Goal: Task Accomplishment & Management: Manage account settings

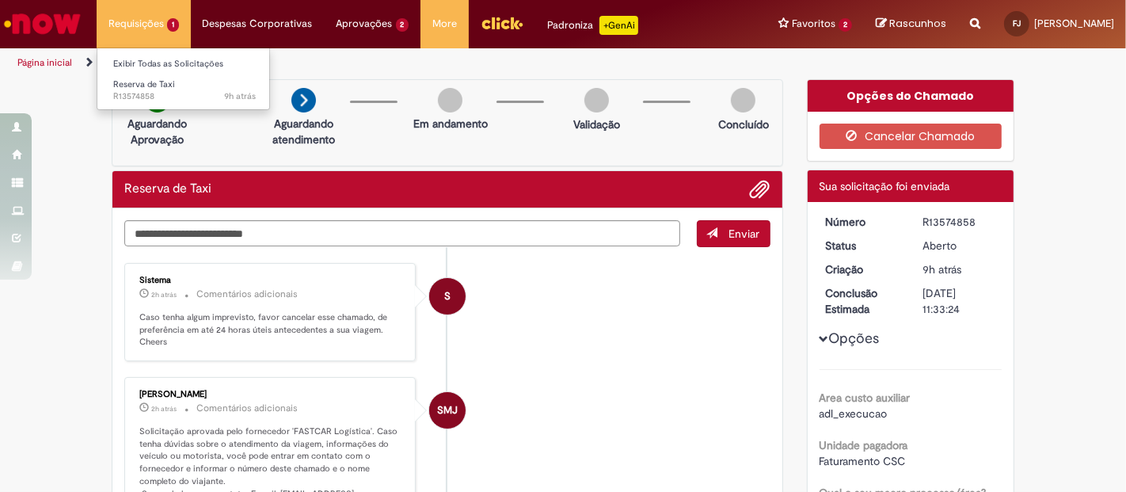
click at [146, 29] on li "Requisições 1 Exibir Todas as Solicitações Reserva de Taxi 9h atrás 9 horas atr…" at bounding box center [144, 24] width 94 height 48
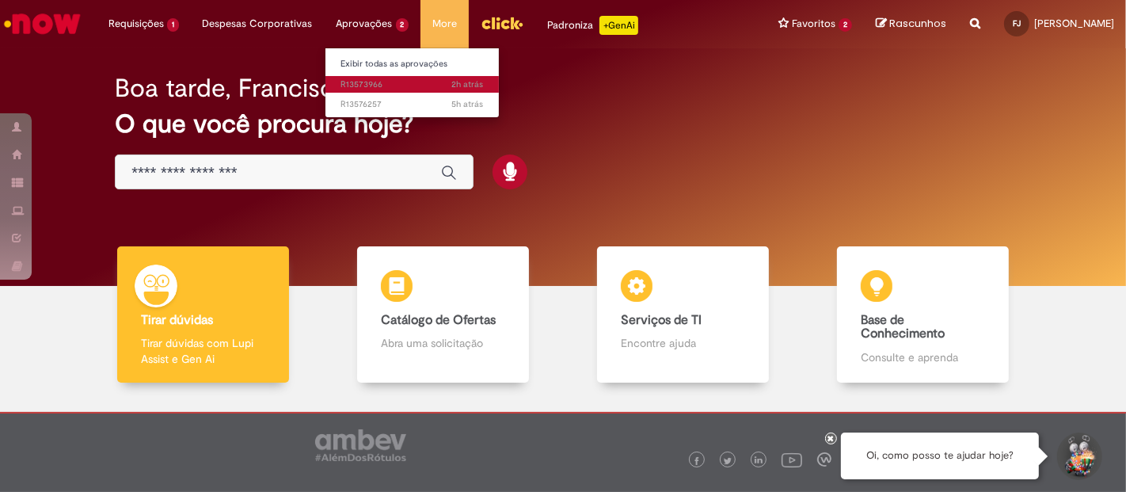
click at [378, 82] on span "2h atrás 2 horas atrás R13573966" at bounding box center [412, 84] width 143 height 13
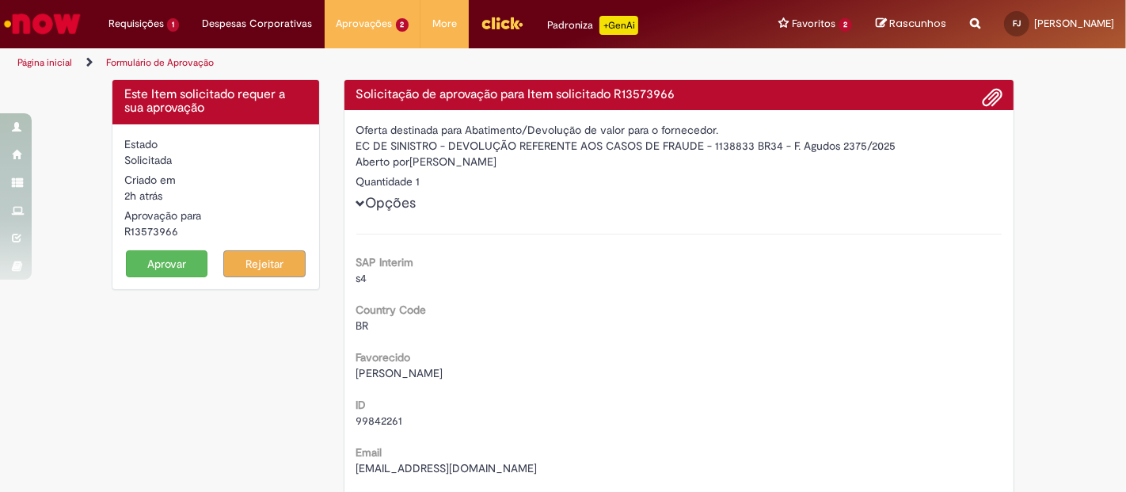
click at [159, 268] on button "Aprovar" at bounding box center [167, 263] width 82 height 27
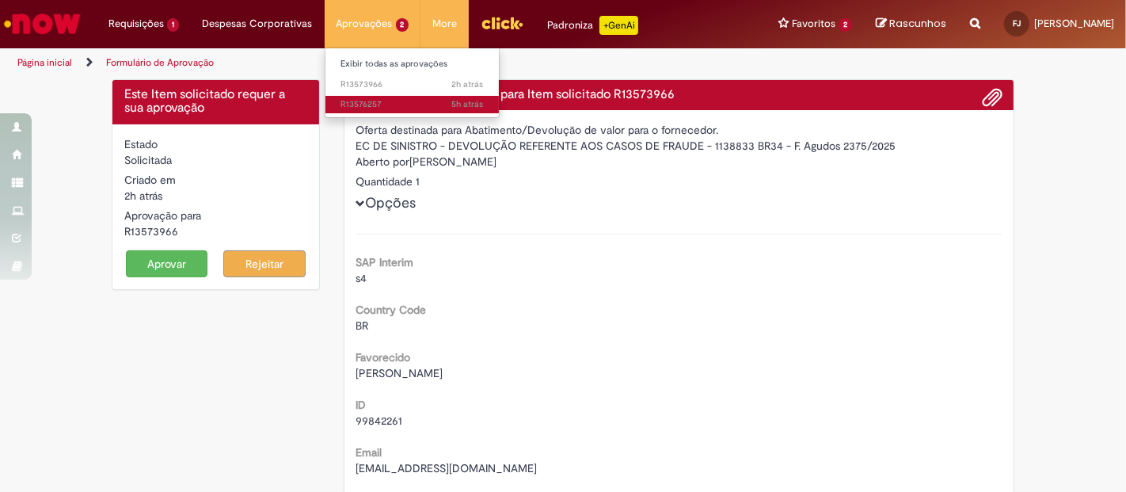
click at [374, 103] on span "5h atrás 5 horas atrás R13576257" at bounding box center [412, 104] width 143 height 13
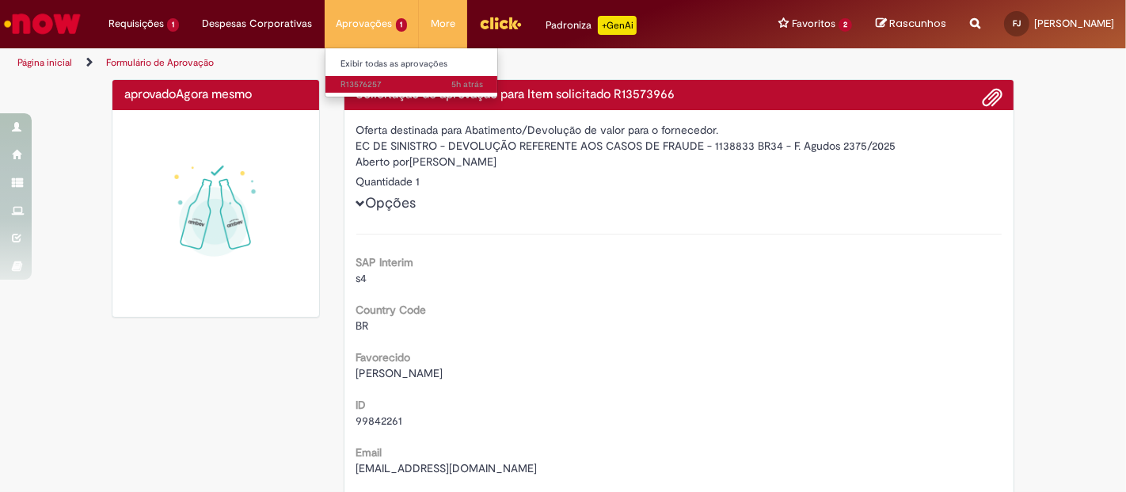
click at [382, 87] on span "5h atrás 5 horas atrás R13576257" at bounding box center [412, 84] width 143 height 13
